Goal: Task Accomplishment & Management: Manage account settings

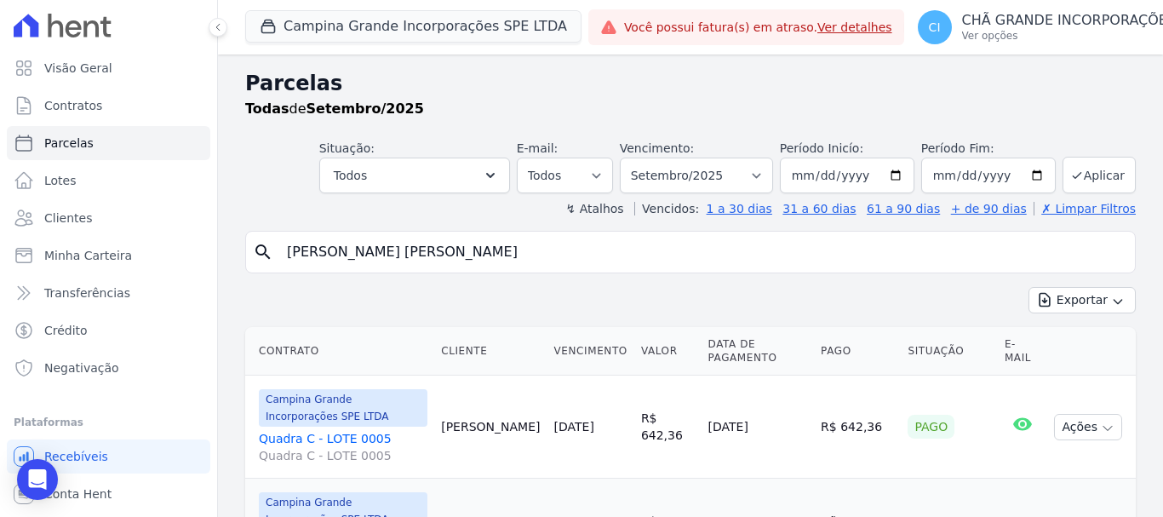
select select
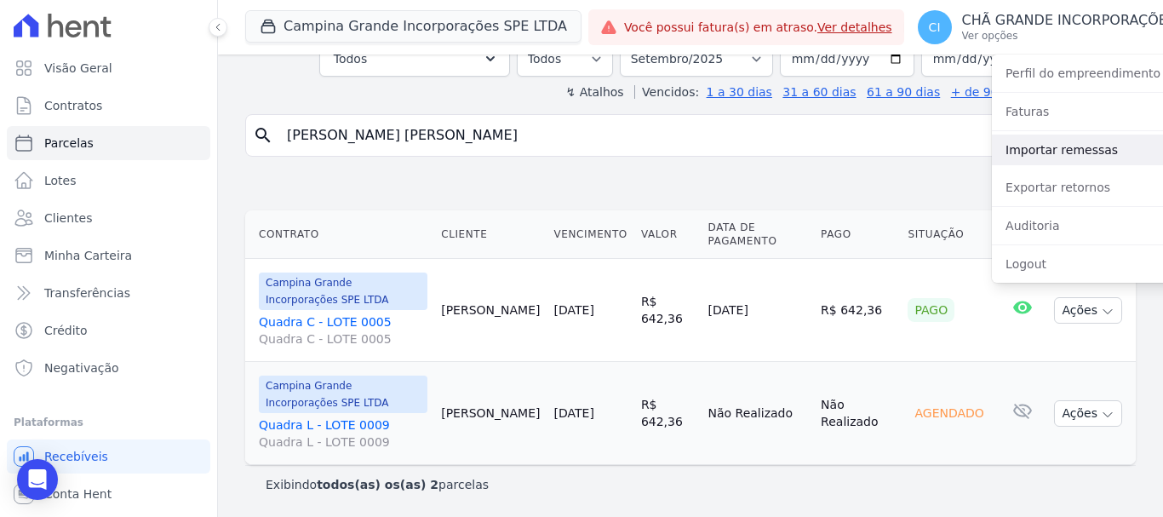
click at [1045, 154] on link "Importar remessas" at bounding box center [1101, 150] width 218 height 31
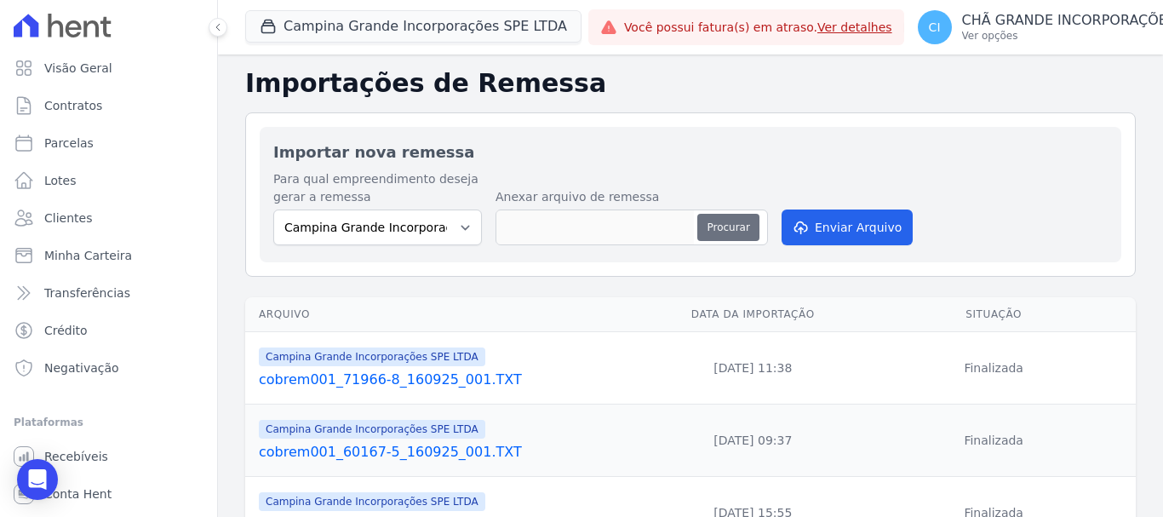
click at [719, 222] on button "Procurar" at bounding box center [727, 227] width 61 height 27
click at [1018, 21] on p "CHÃ GRANDE INCORPORAÇÕES" at bounding box center [1069, 20] width 215 height 17
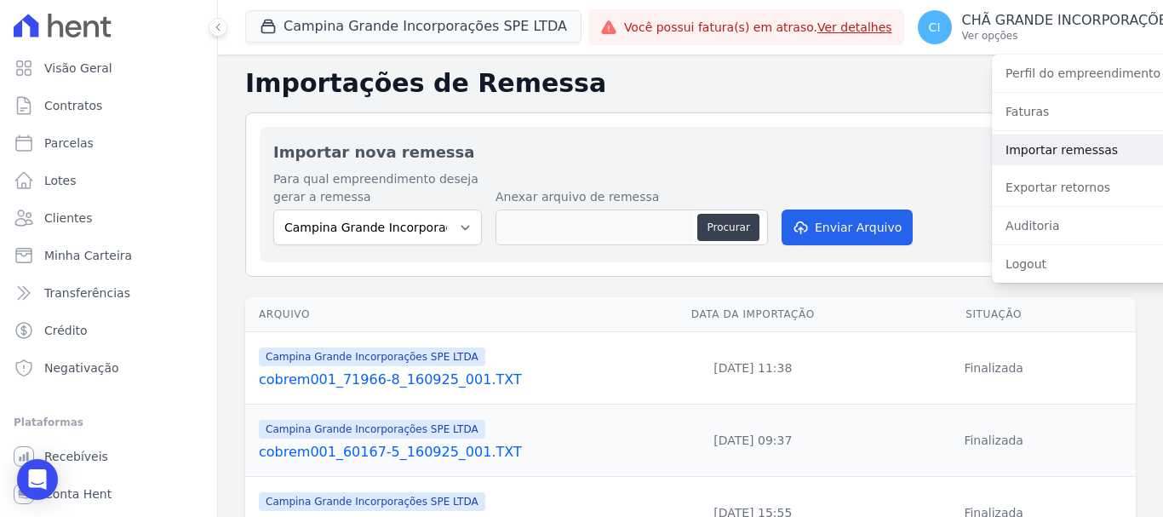
click at [1072, 151] on link "Importar remessas" at bounding box center [1101, 150] width 218 height 31
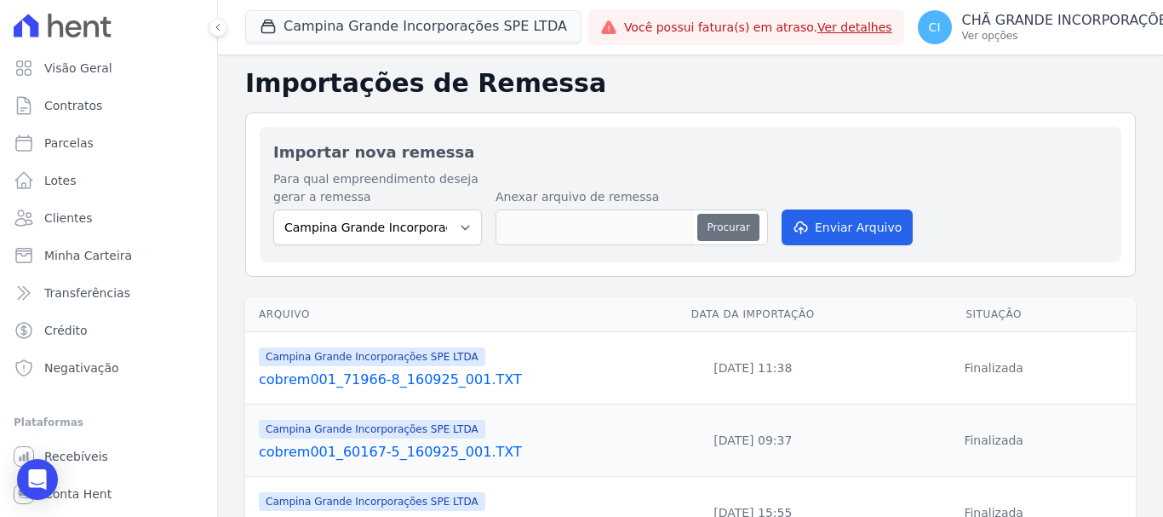
click at [737, 231] on button "Procurar" at bounding box center [727, 227] width 61 height 27
type input "cobrem001_71966-8_170925_001.TXT"
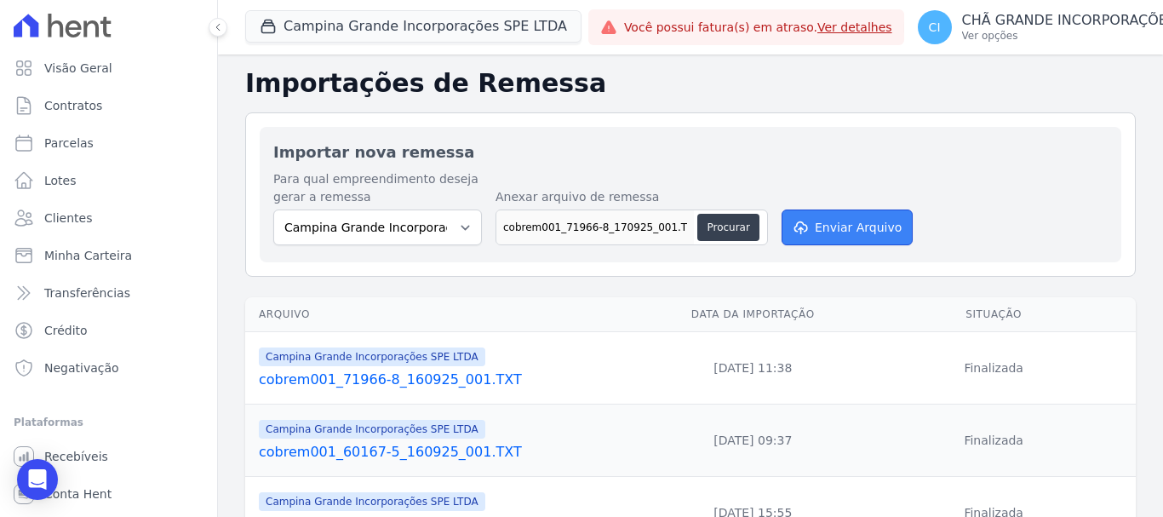
click at [872, 233] on button "Enviar Arquivo" at bounding box center [847, 227] width 131 height 36
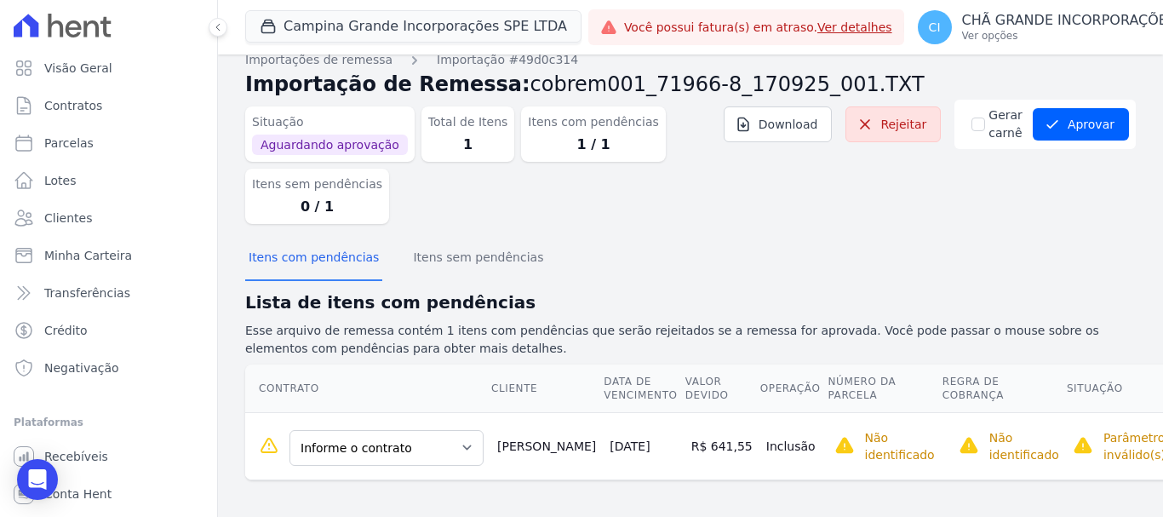
scroll to position [22, 0]
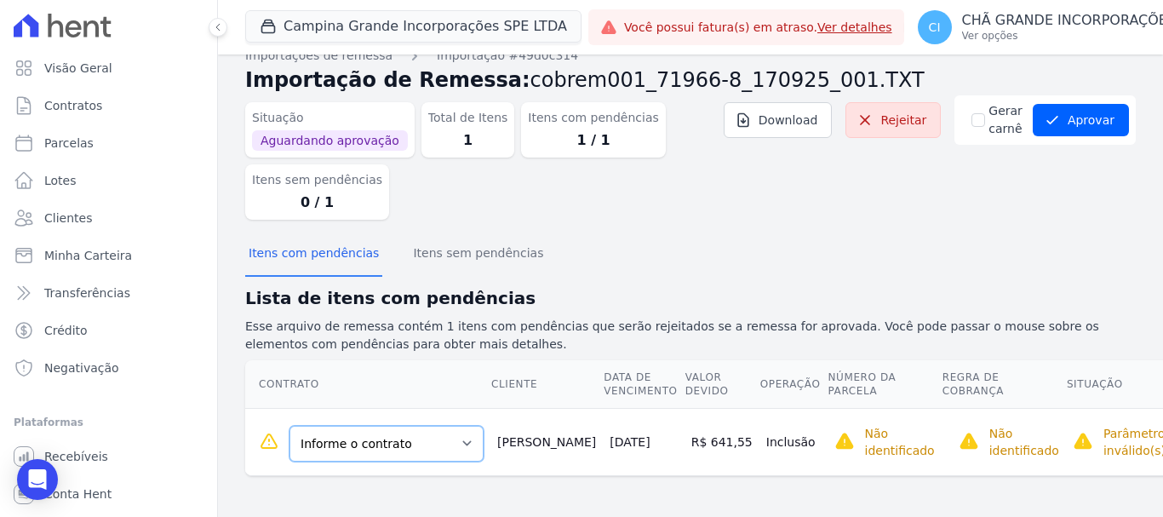
click at [466, 445] on select "Informe o contrato Quadra C - LOTE 0005 Quadra L - LOTE 0009" at bounding box center [386, 444] width 194 height 36
click at [424, 431] on select "Informe o contrato Quadra C - LOTE 0005 Quadra L - LOTE 0009" at bounding box center [386, 444] width 194 height 36
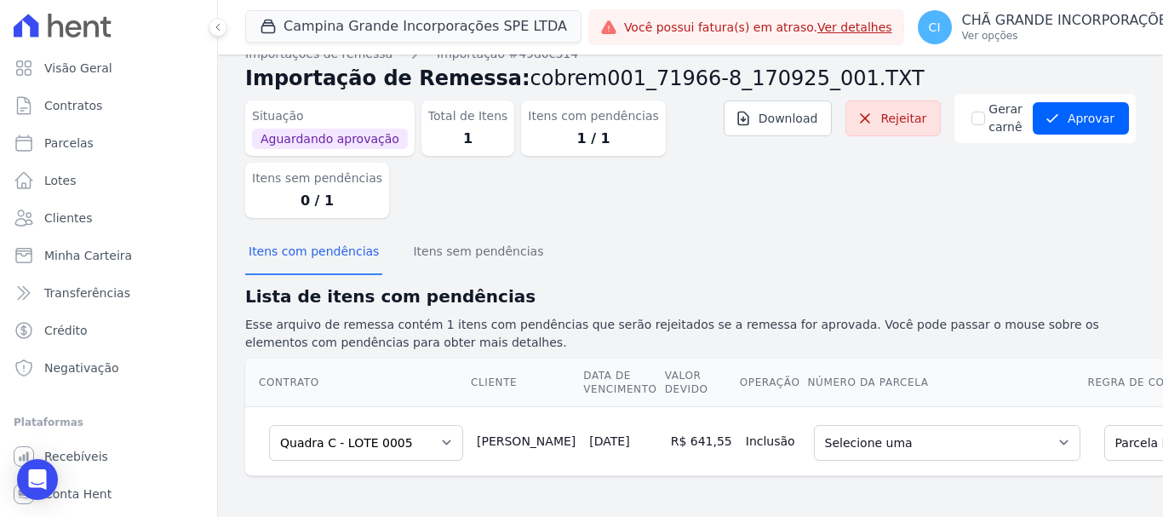
scroll to position [37, 0]
click at [876, 432] on select "Selecione uma 7 - 10/03/2025 - R$ 598,25 - Agendado 12 - 10/08/2025 - R$ 641,55…" at bounding box center [947, 443] width 266 height 36
drag, startPoint x: 850, startPoint y: 483, endPoint x: 1077, endPoint y: 474, distance: 226.6
click at [1083, 475] on div "Importações de remessa Importação #49d0c314 Importação de Remessa: cobrem001_71…" at bounding box center [690, 274] width 890 height 458
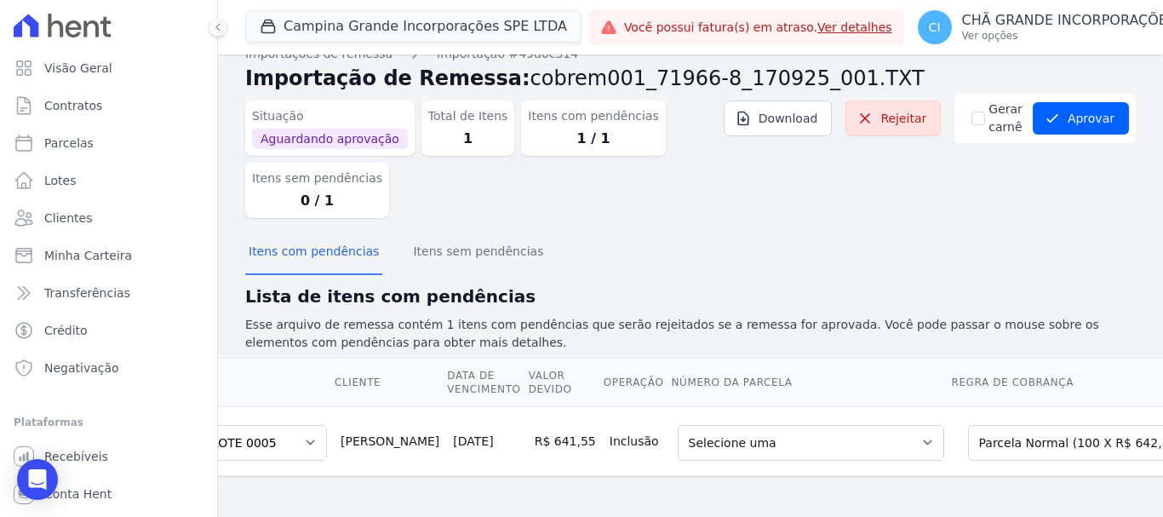
scroll to position [0, 213]
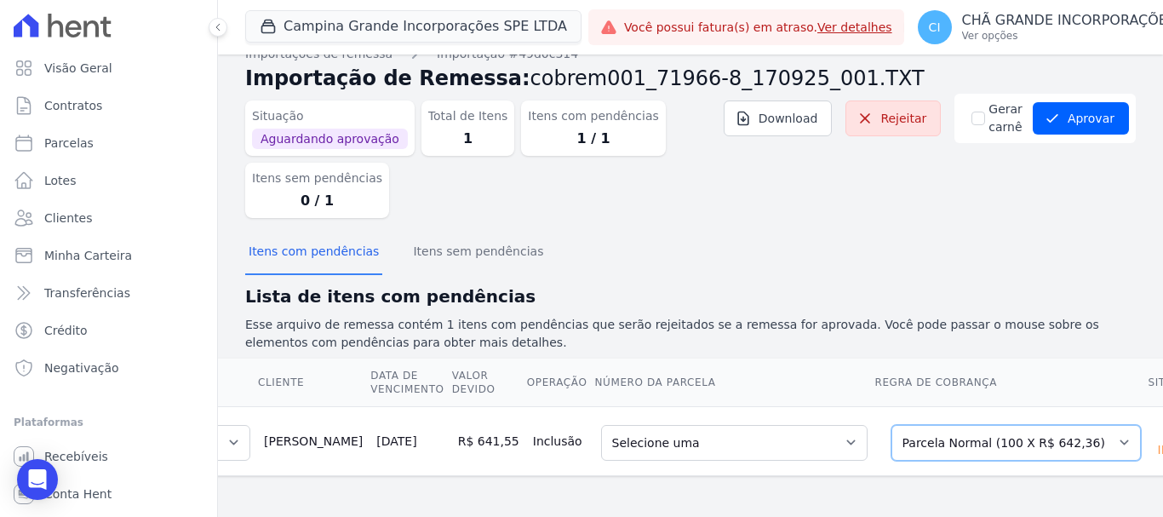
click at [996, 431] on select "Selecione uma Nova Parcela Avulsa Parcela Avulsa Existente Intercalada (8 X R$ …" at bounding box center [1015, 443] width 249 height 36
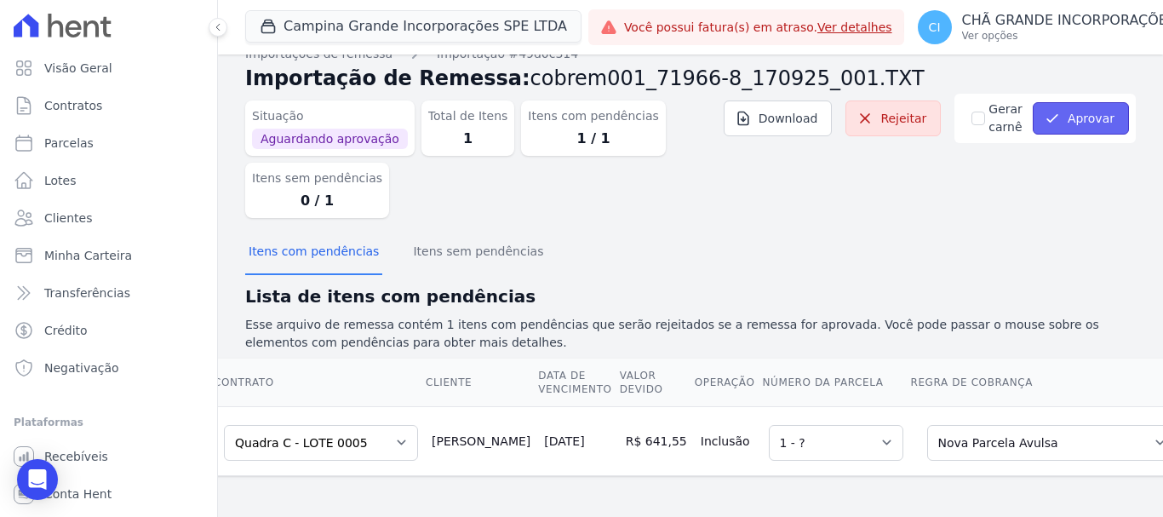
click at [1089, 106] on button "Aprovar" at bounding box center [1081, 118] width 96 height 32
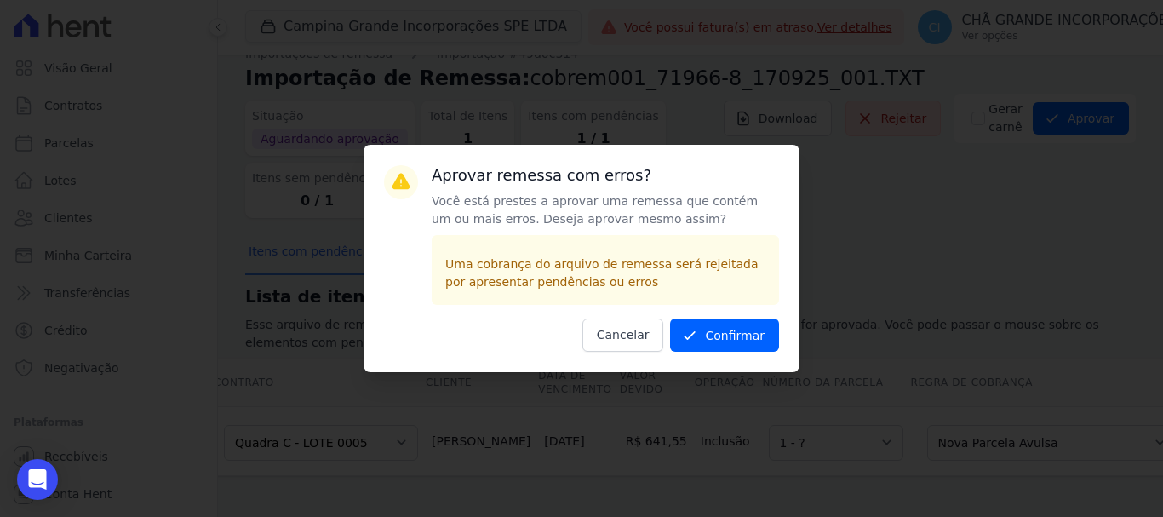
click at [744, 317] on div "Aprovar remessa com erros? Você está prestes a aprovar uma remessa que contém u…" at bounding box center [582, 258] width 436 height 227
click at [747, 327] on button "Confirmar" at bounding box center [724, 334] width 109 height 33
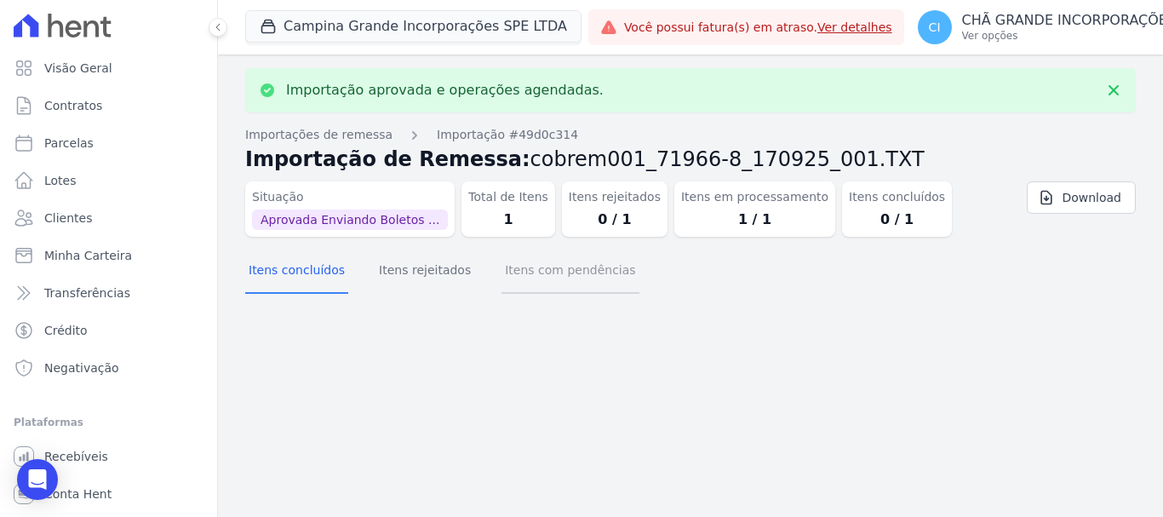
click at [574, 268] on button "Itens com pendências" at bounding box center [569, 271] width 137 height 44
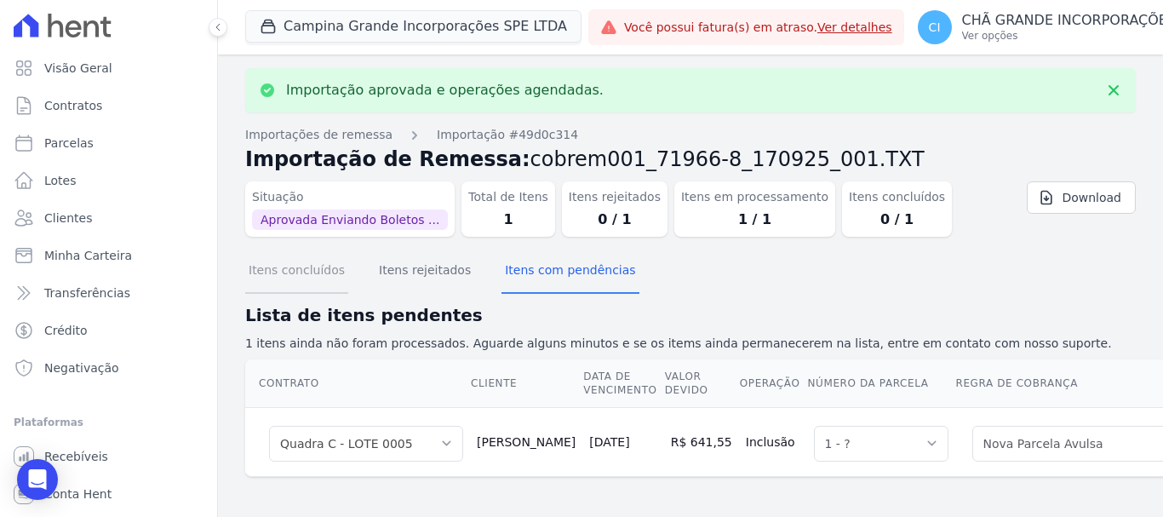
click at [301, 280] on button "Itens concluídos" at bounding box center [296, 271] width 103 height 44
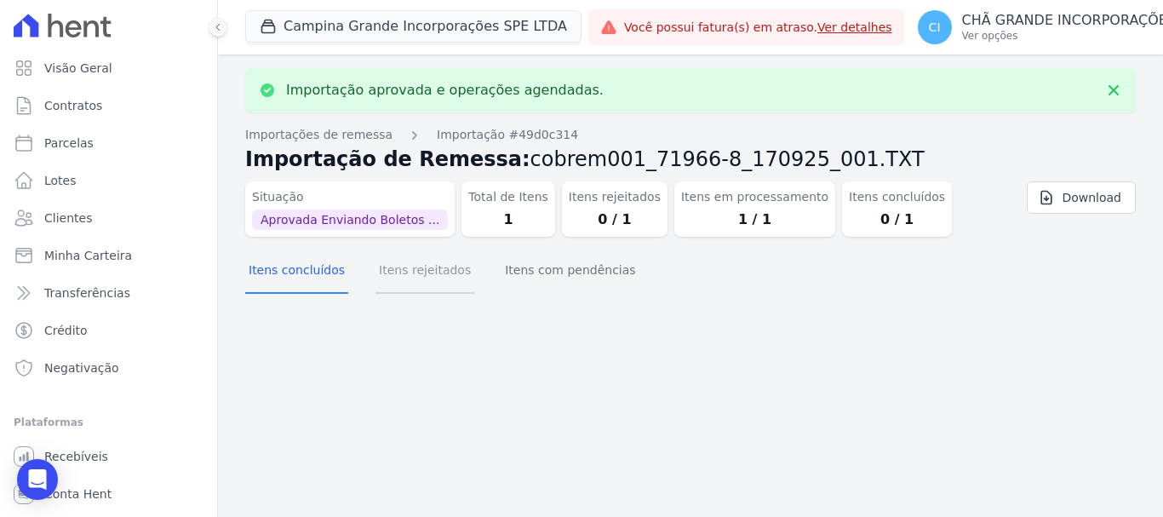
click at [439, 268] on button "Itens rejeitados" at bounding box center [424, 271] width 99 height 44
click at [295, 267] on button "Itens concluídos" at bounding box center [296, 271] width 103 height 44
click at [533, 267] on button "Itens com pendências" at bounding box center [569, 271] width 137 height 44
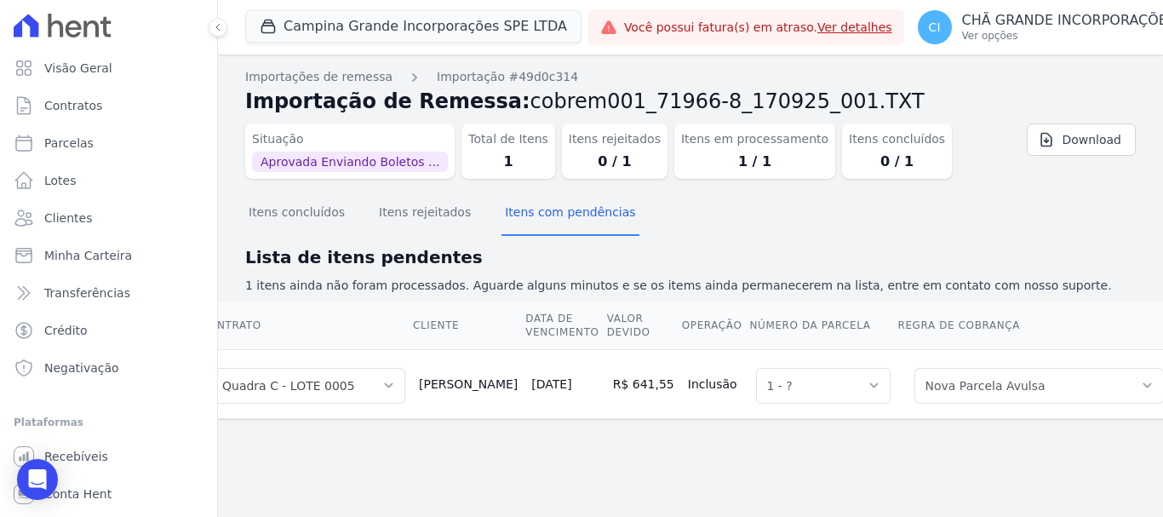
scroll to position [0, 0]
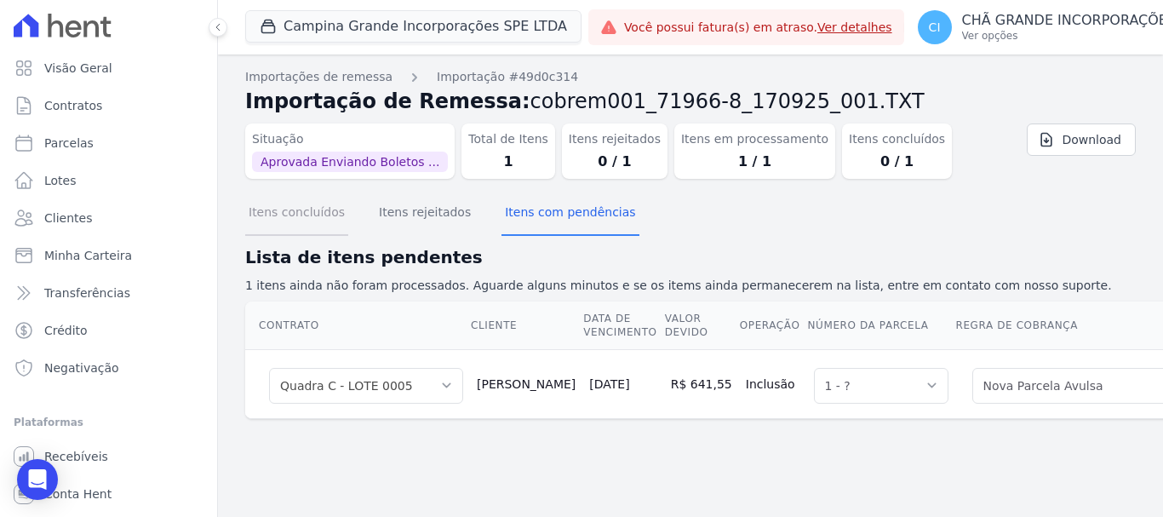
click at [319, 206] on button "Itens concluídos" at bounding box center [296, 214] width 103 height 44
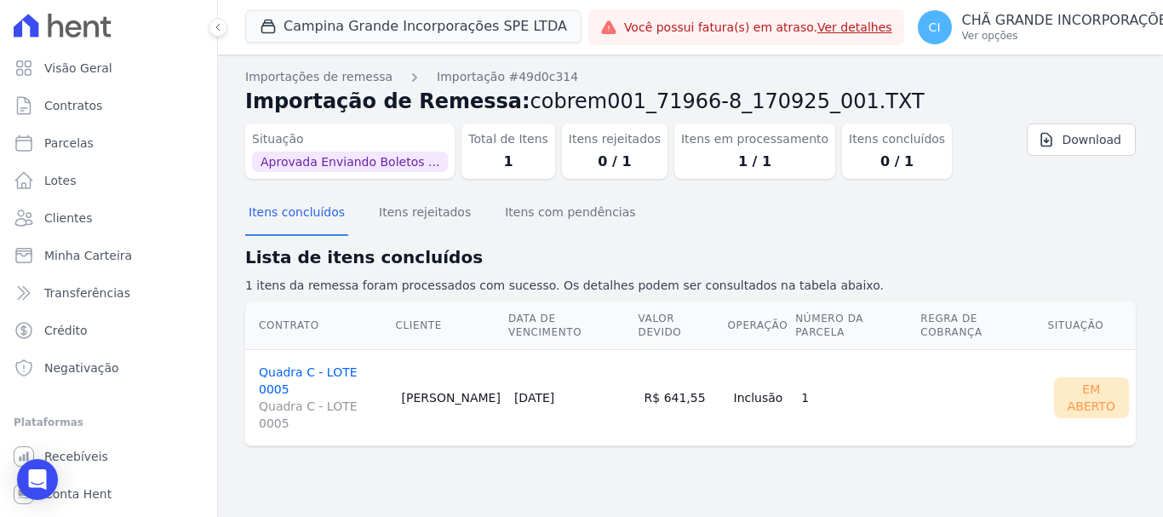
click at [364, 365] on link "Quadra C - LOTE 0005 Quadra C - LOTE 0005" at bounding box center [323, 398] width 129 height 66
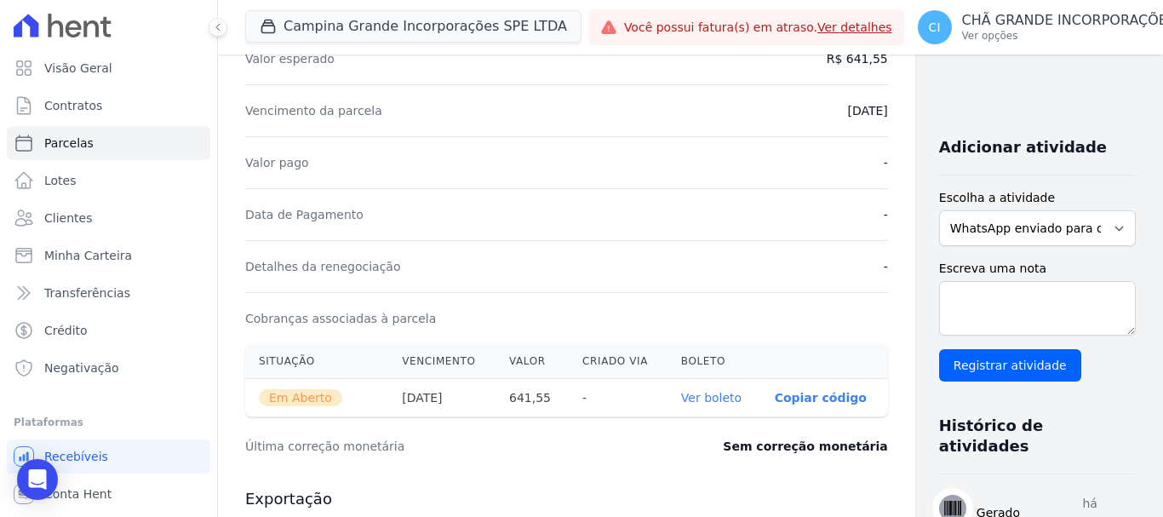
scroll to position [341, 0]
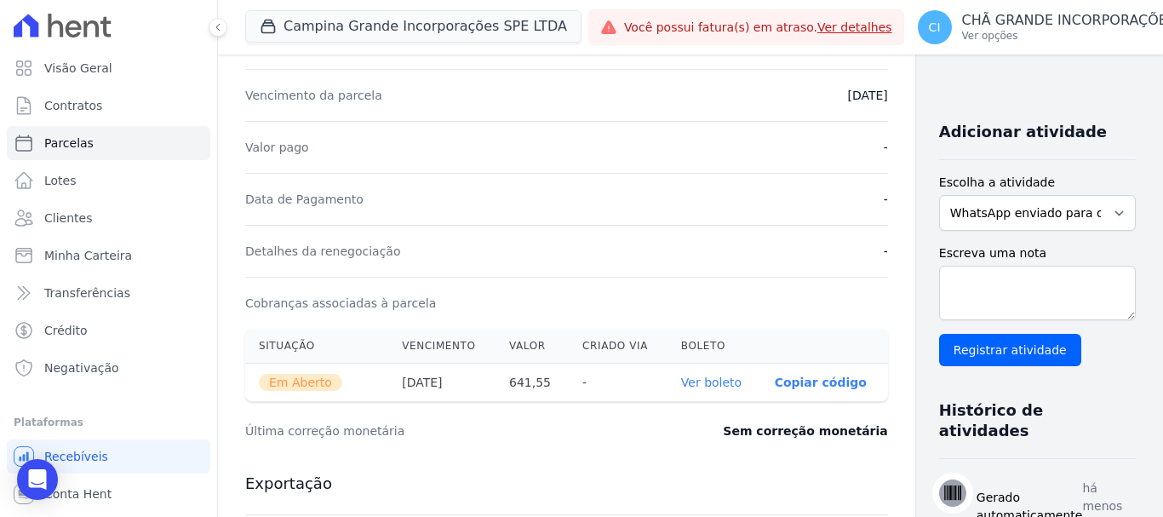
click at [681, 382] on link "Ver boleto" at bounding box center [711, 382] width 60 height 14
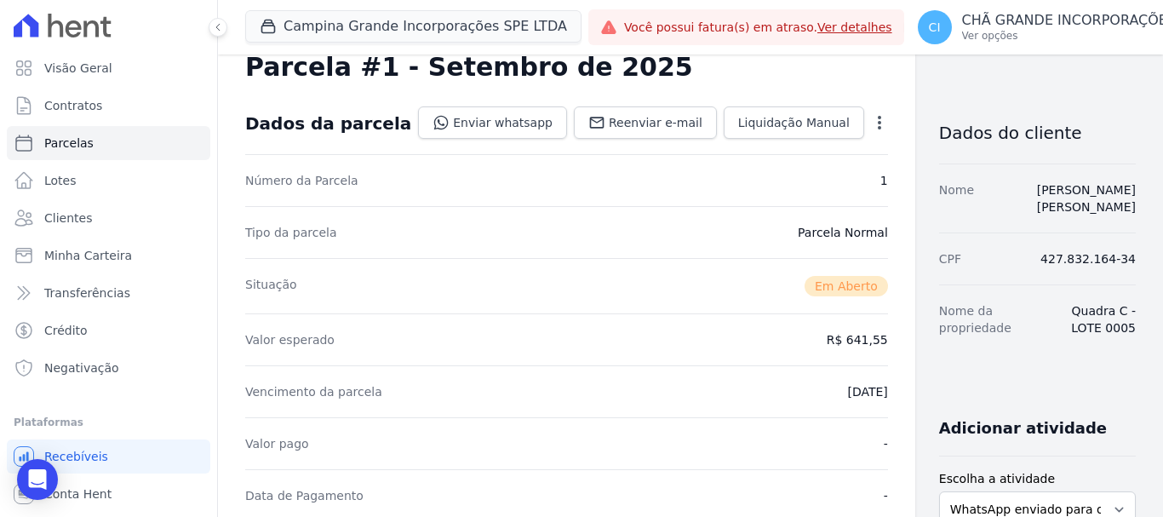
scroll to position [0, 0]
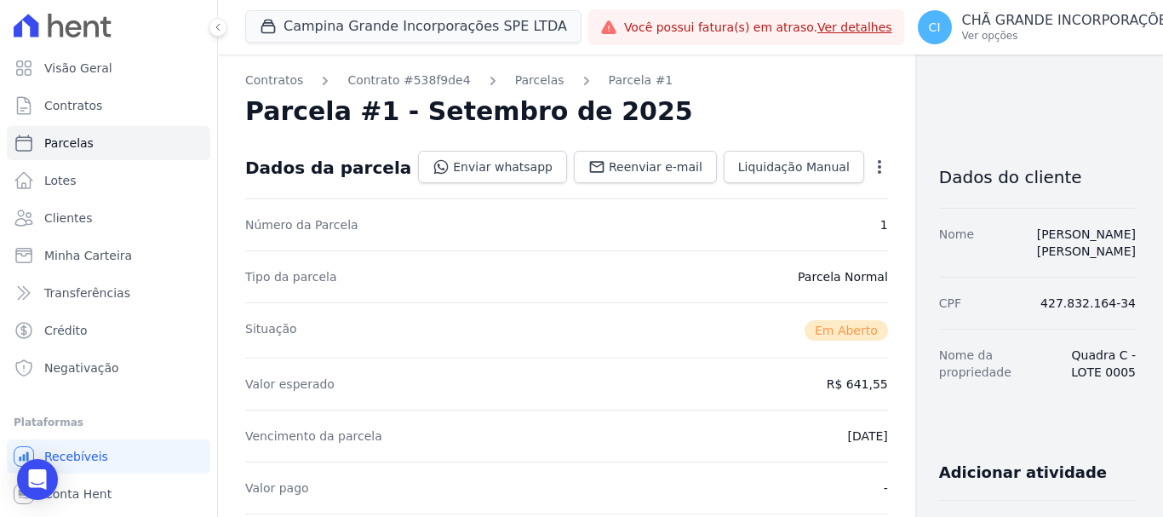
click at [871, 167] on icon "button" at bounding box center [879, 166] width 17 height 17
click at [743, 221] on link "Cancelar Cobrança" at bounding box center [806, 220] width 150 height 31
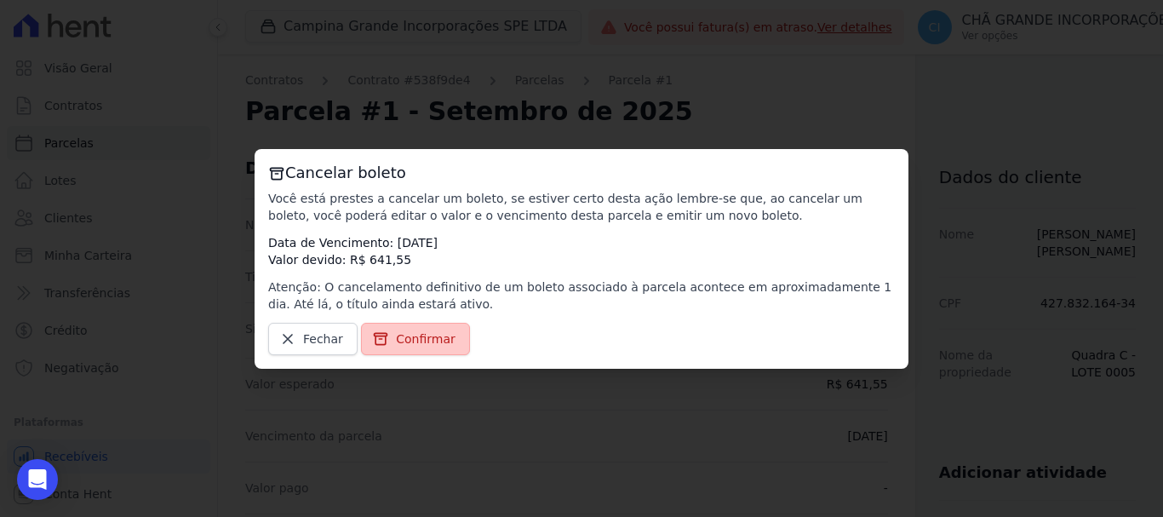
click at [432, 338] on span "Confirmar" at bounding box center [426, 338] width 60 height 17
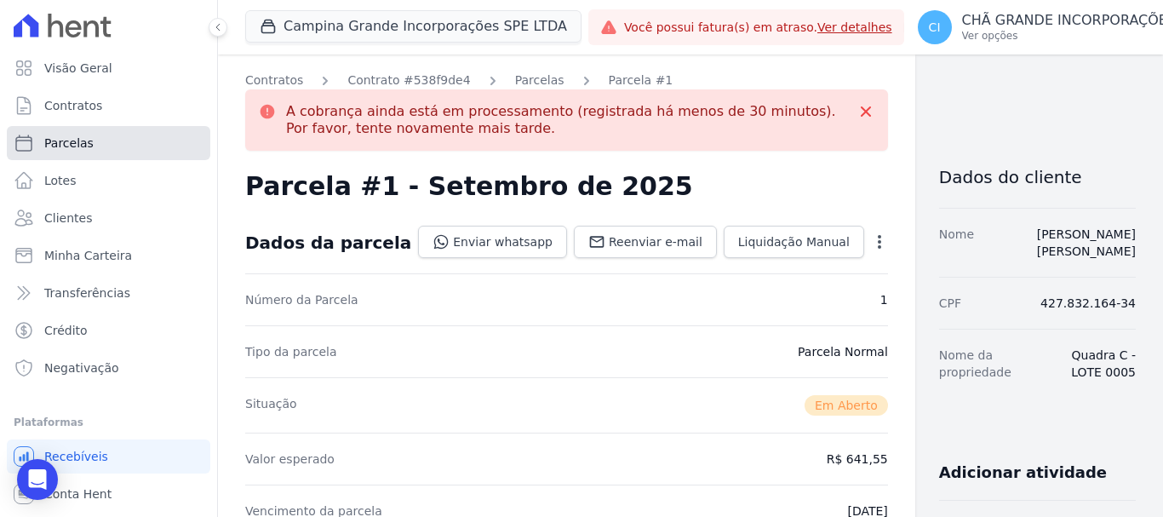
click at [83, 136] on span "Parcelas" at bounding box center [68, 143] width 49 height 17
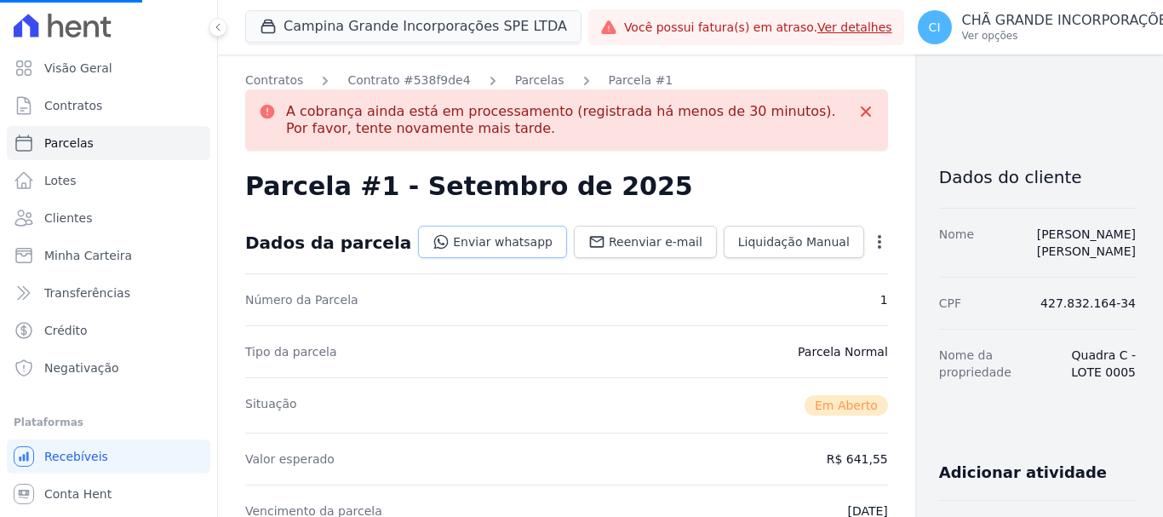
select select
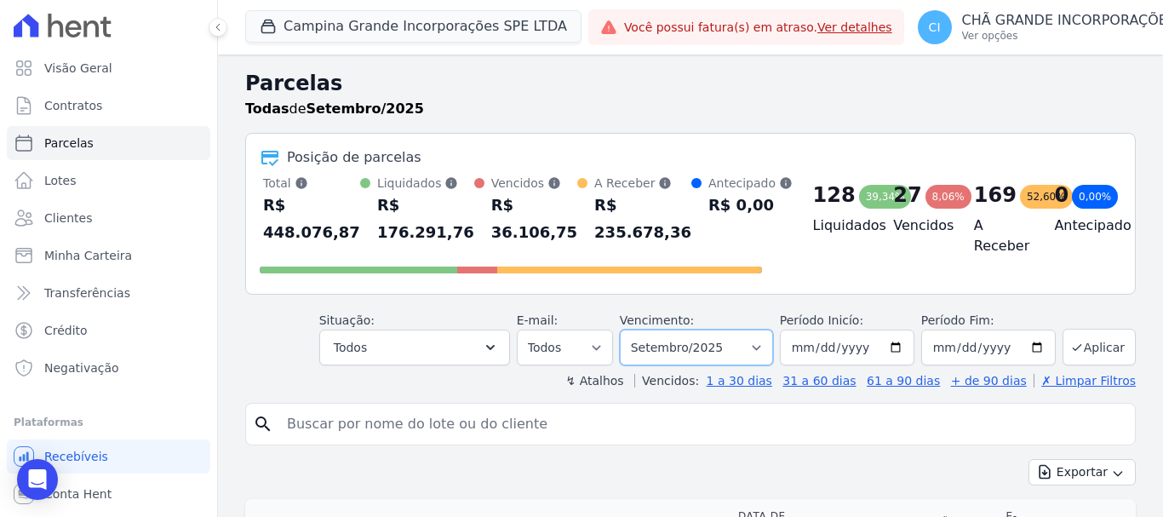
click at [699, 342] on select "Filtrar por período ──────── Todos os meses Janeiro/2023 Fevereiro/2023 Março/2…" at bounding box center [696, 347] width 153 height 36
select select "02/2025"
click at [631, 329] on select "Filtrar por período ──────── Todos os meses Janeiro/2023 Fevereiro/2023 Março/2…" at bounding box center [696, 347] width 153 height 36
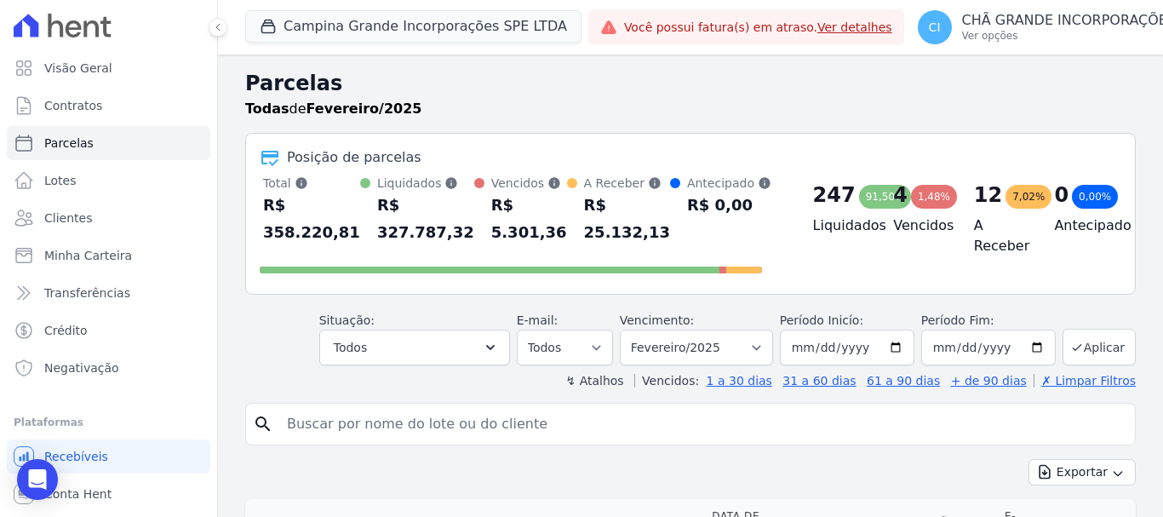
select select
type input "[PERSON_NAME]"
select select
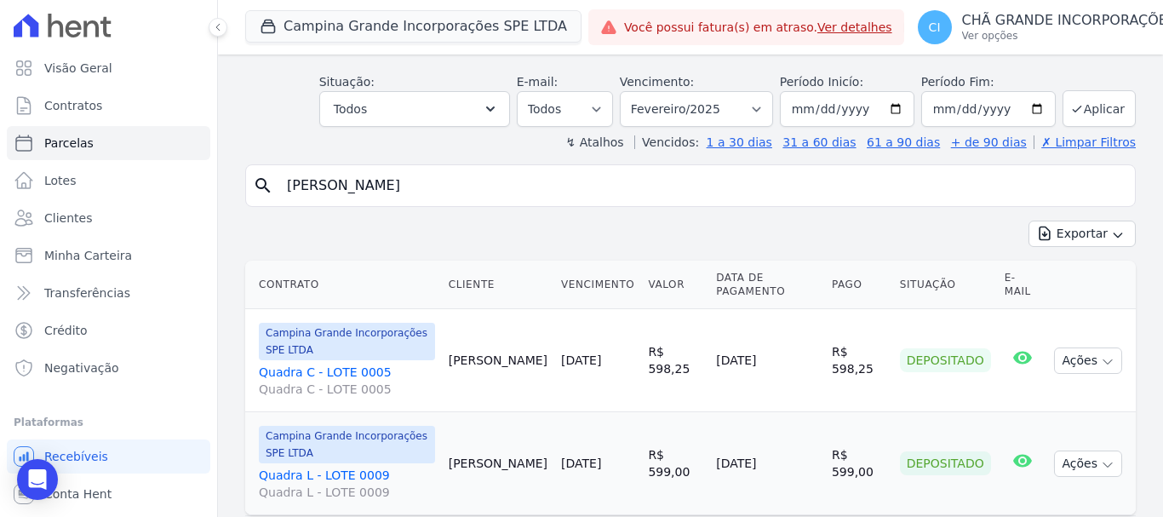
scroll to position [117, 0]
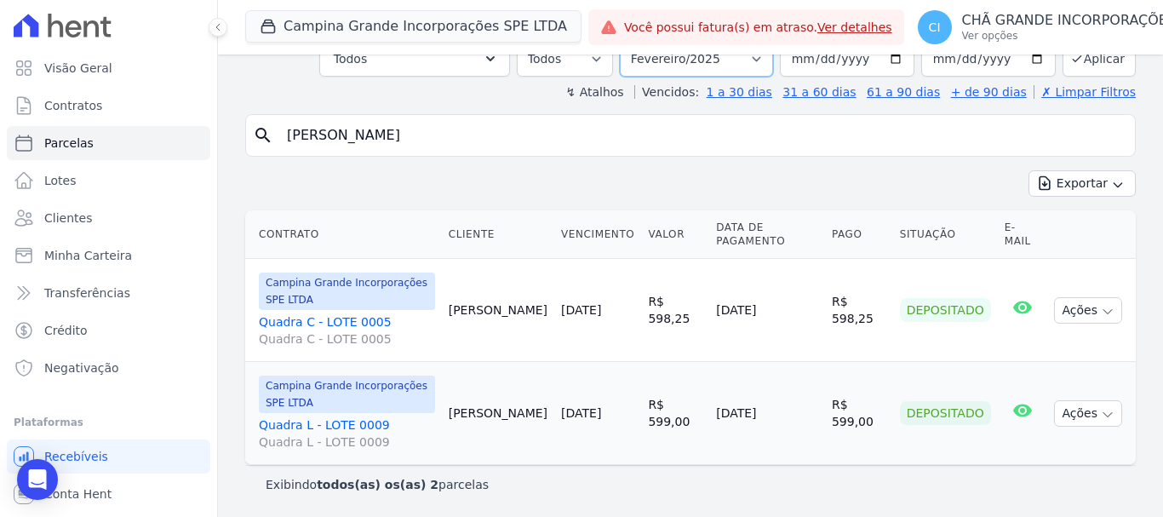
click at [698, 60] on select "Filtrar por período ──────── Todos os meses Janeiro/2023 Fevereiro/2023 Março/2…" at bounding box center [696, 59] width 153 height 36
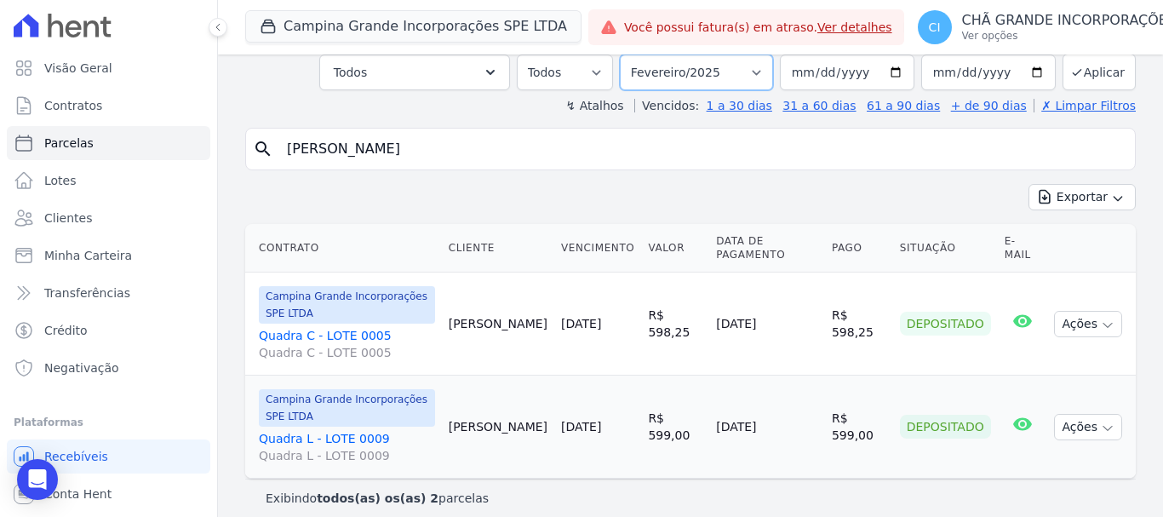
select select "09/2025"
click at [631, 54] on select "Filtrar por período ──────── Todos os meses Janeiro/2023 Fevereiro/2023 Março/2…" at bounding box center [696, 72] width 153 height 36
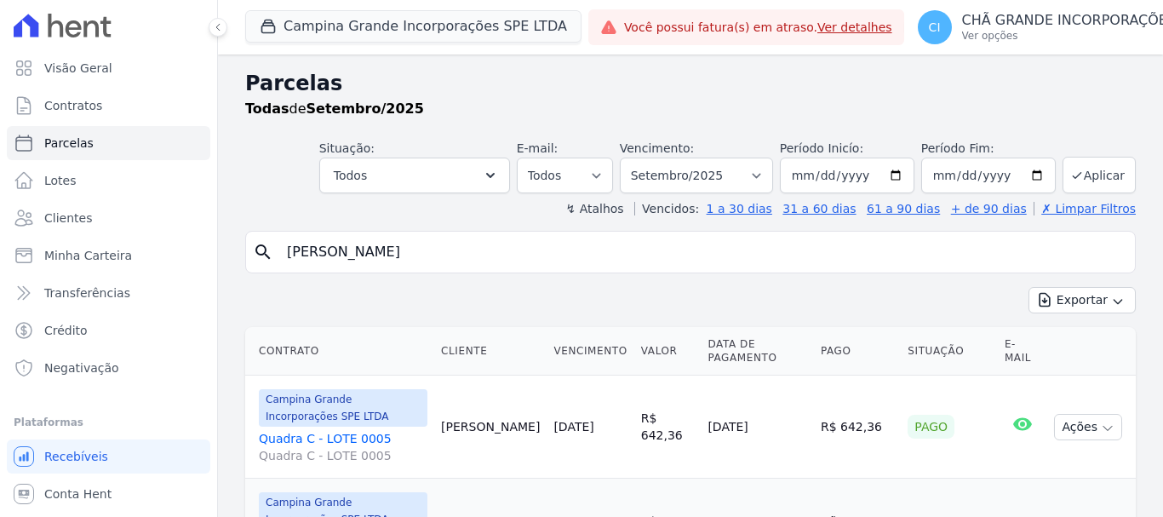
select select
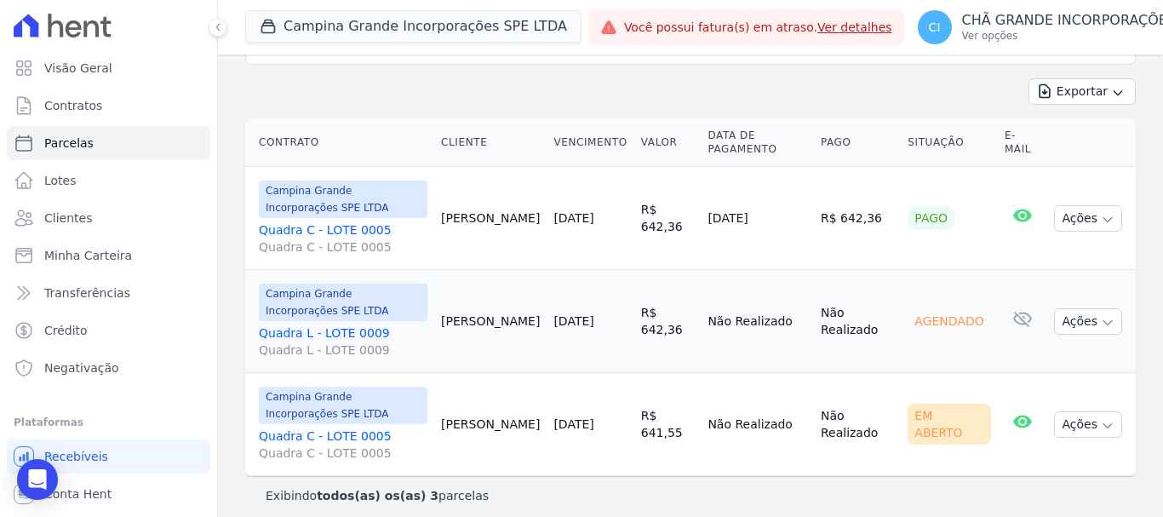
scroll to position [220, 0]
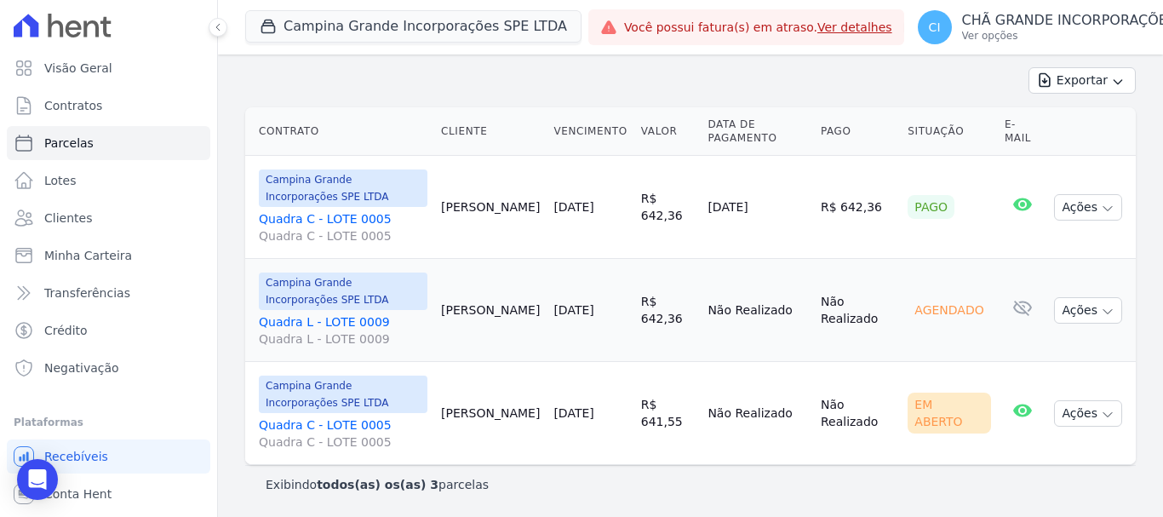
click at [287, 423] on link "Quadra C - LOTE 0005 Quadra C - LOTE 0005" at bounding box center [343, 433] width 169 height 34
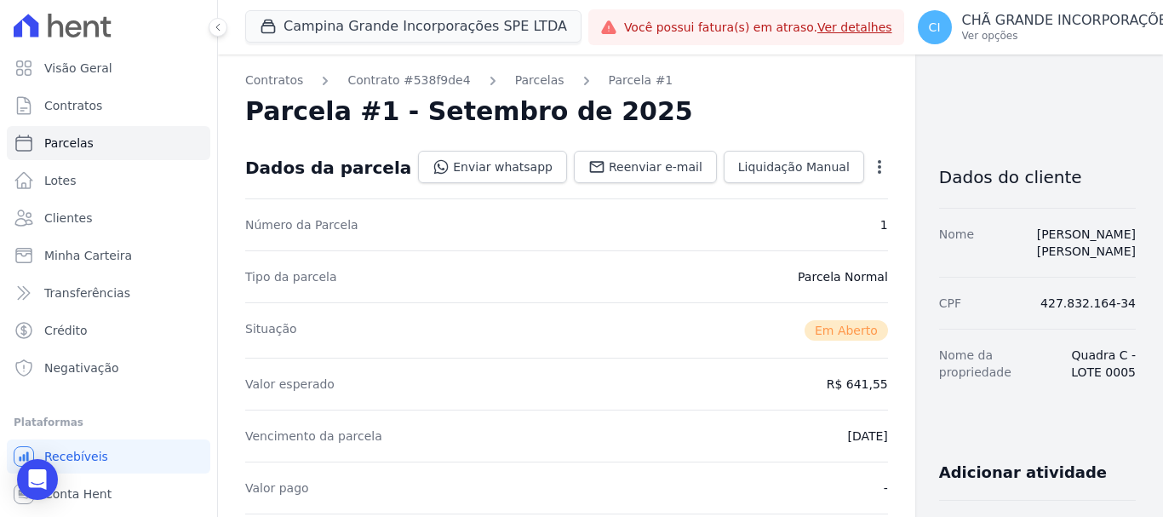
select select
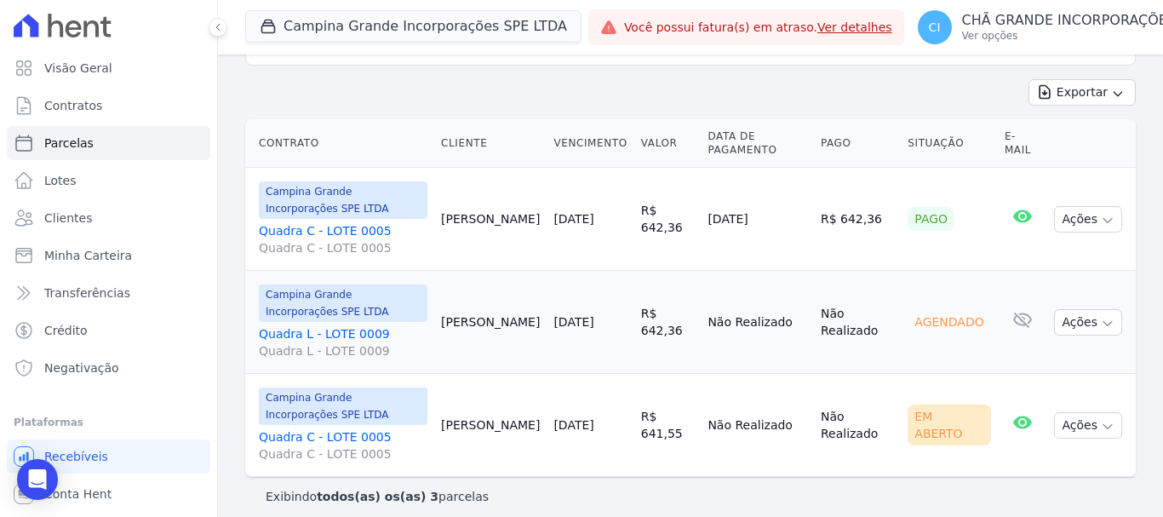
scroll to position [220, 0]
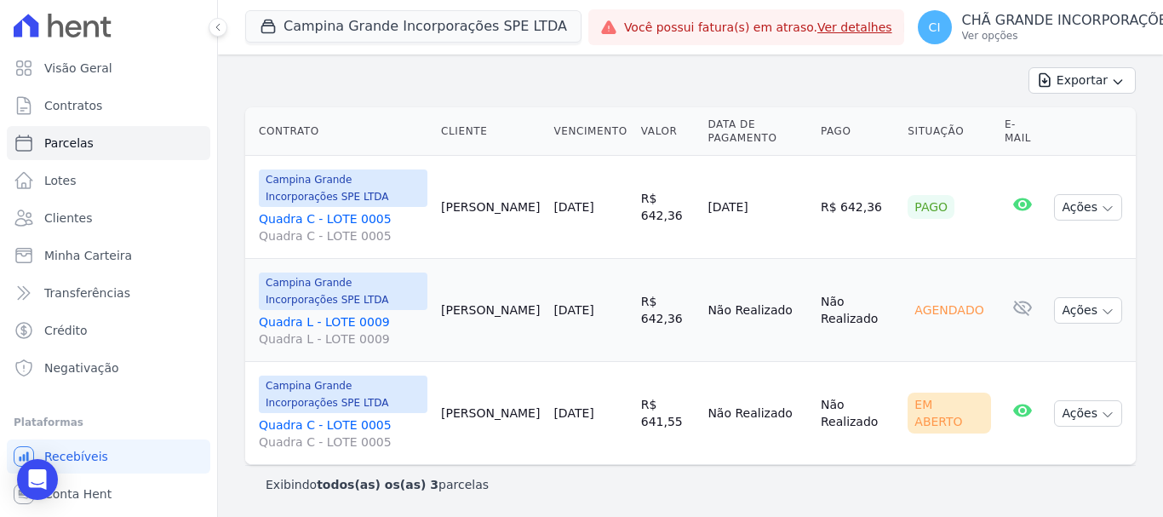
click at [324, 417] on link "Quadra C - LOTE 0005 Quadra C - LOTE 0005" at bounding box center [343, 433] width 169 height 34
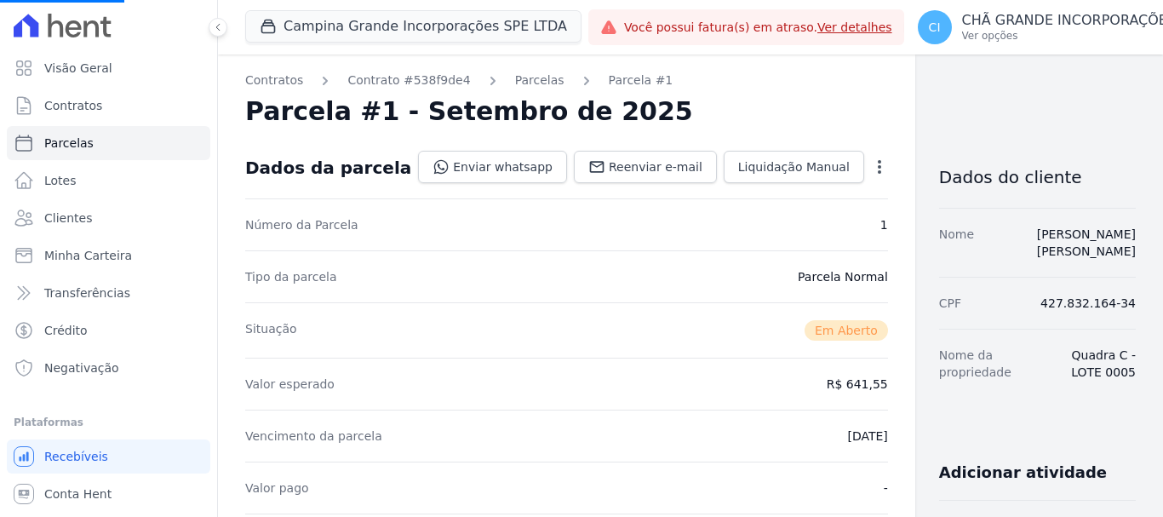
click at [871, 158] on icon "button" at bounding box center [879, 166] width 17 height 17
click at [871, 163] on icon "button" at bounding box center [879, 166] width 17 height 17
click at [764, 224] on link "Cancelar Cobrança" at bounding box center [806, 220] width 150 height 31
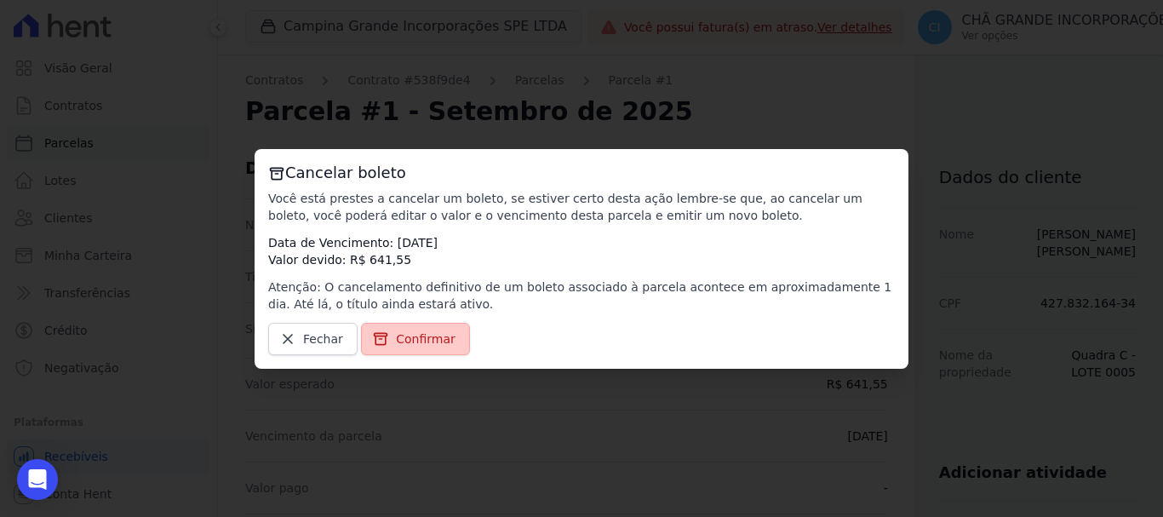
click at [434, 343] on span "Confirmar" at bounding box center [426, 338] width 60 height 17
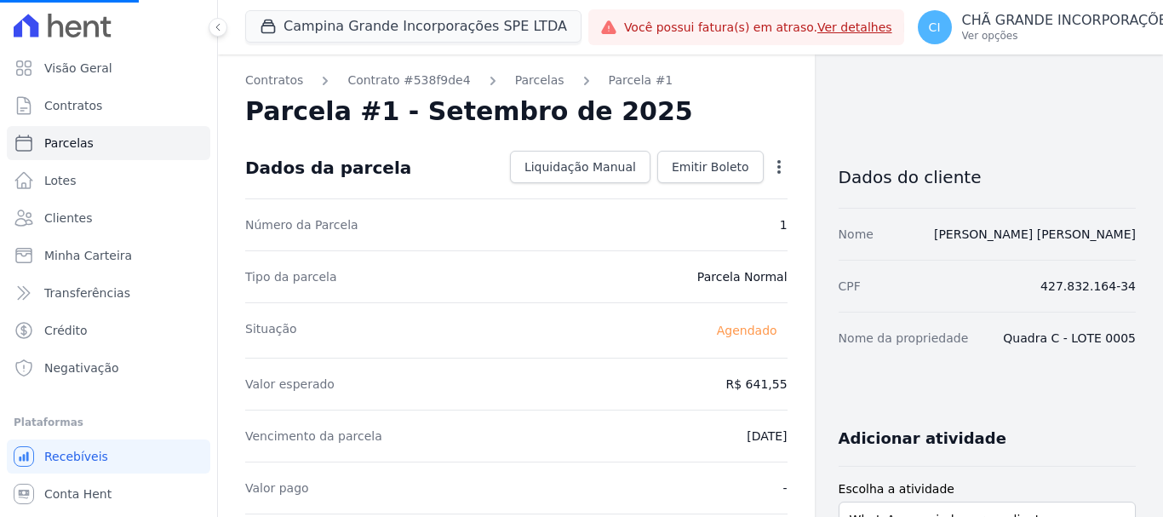
select select
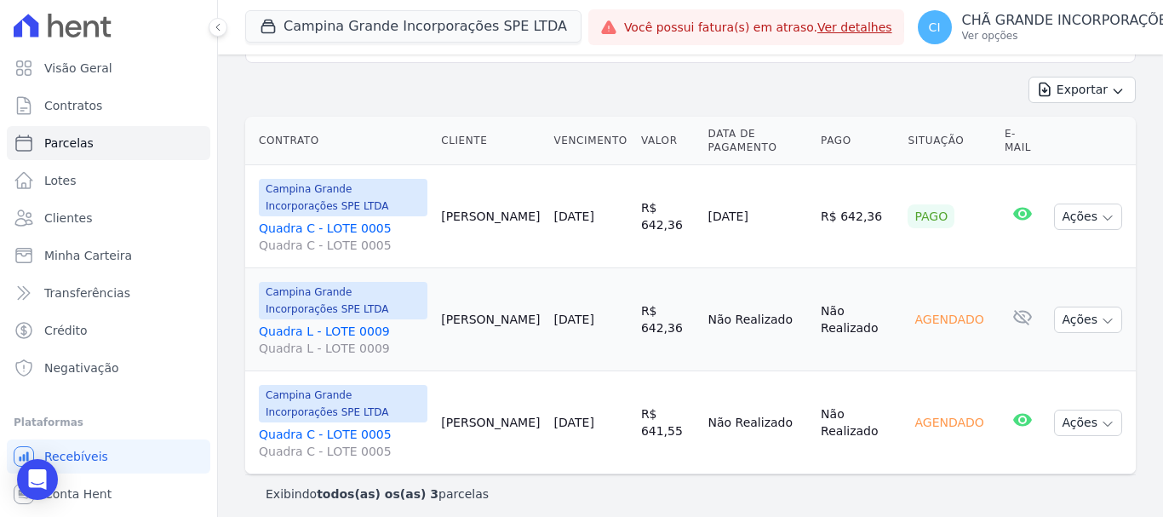
scroll to position [220, 0]
